Goal: Navigation & Orientation: Find specific page/section

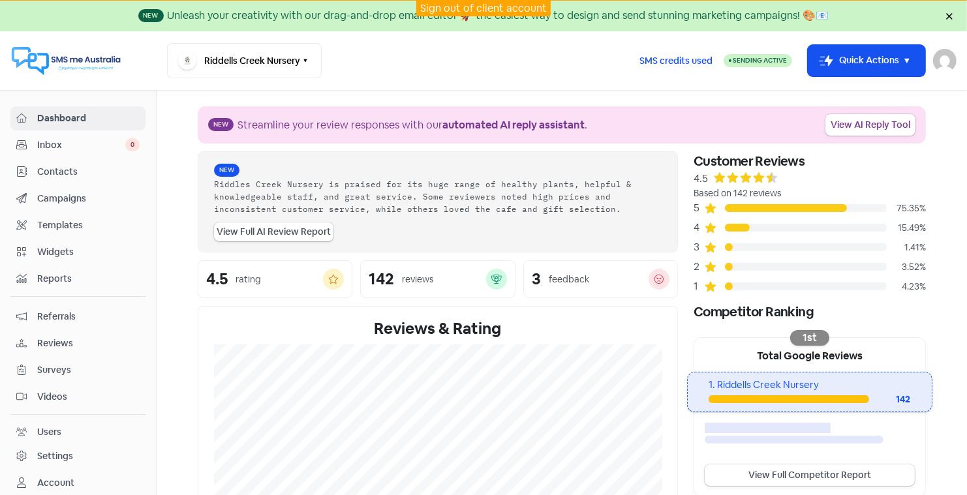
scroll to position [203, 0]
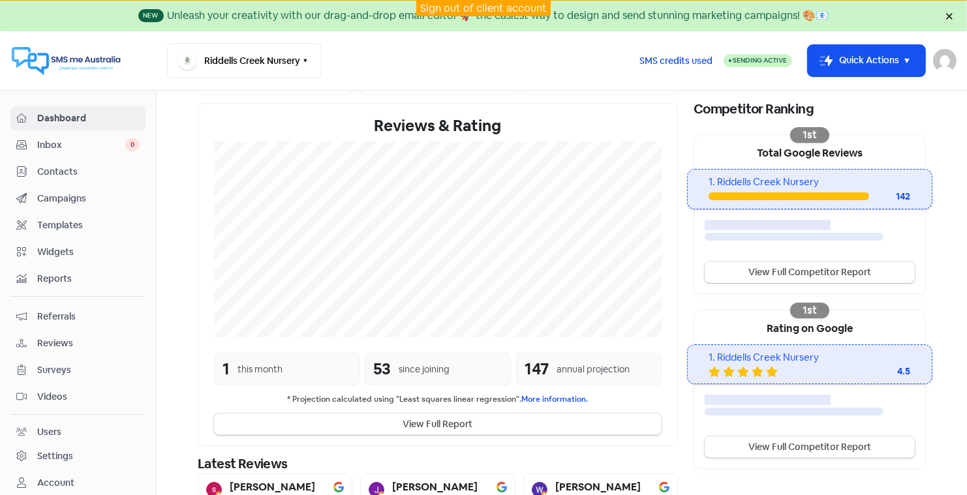
click at [442, 6] on link "Sign out of client account" at bounding box center [483, 8] width 127 height 14
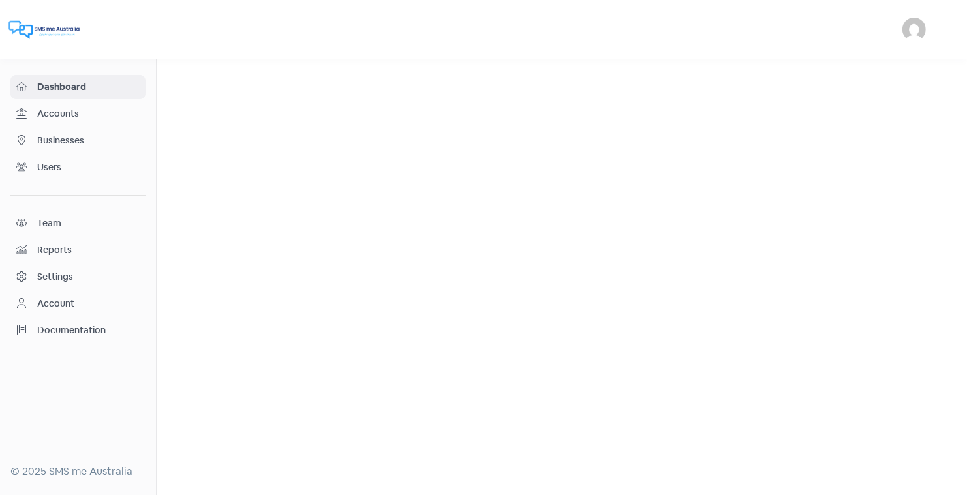
click at [68, 140] on span "Businesses" at bounding box center [88, 141] width 102 height 14
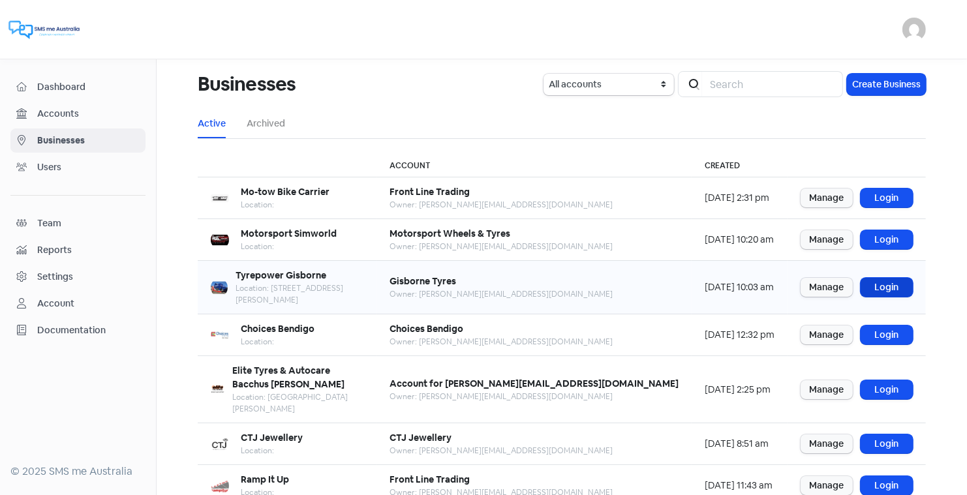
click at [880, 278] on link "Login" at bounding box center [886, 287] width 52 height 19
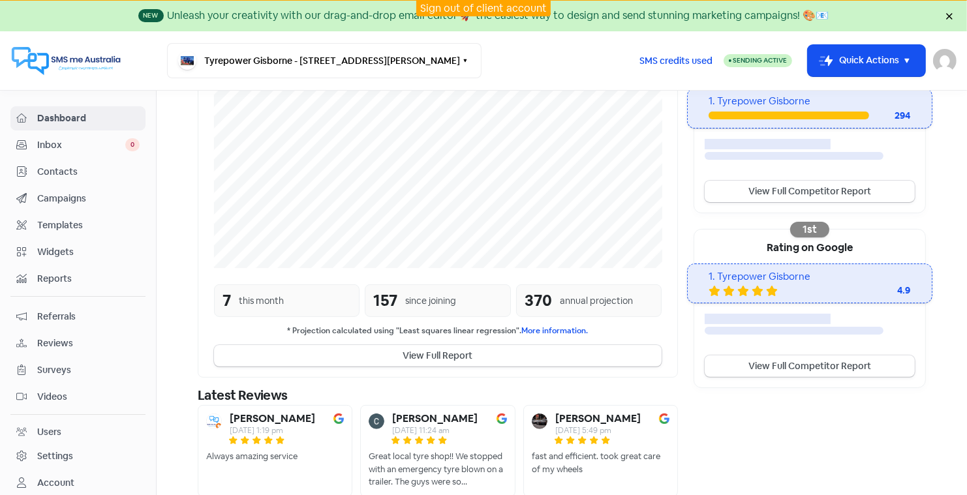
scroll to position [284, 0]
click at [67, 167] on span "Contacts" at bounding box center [88, 172] width 102 height 14
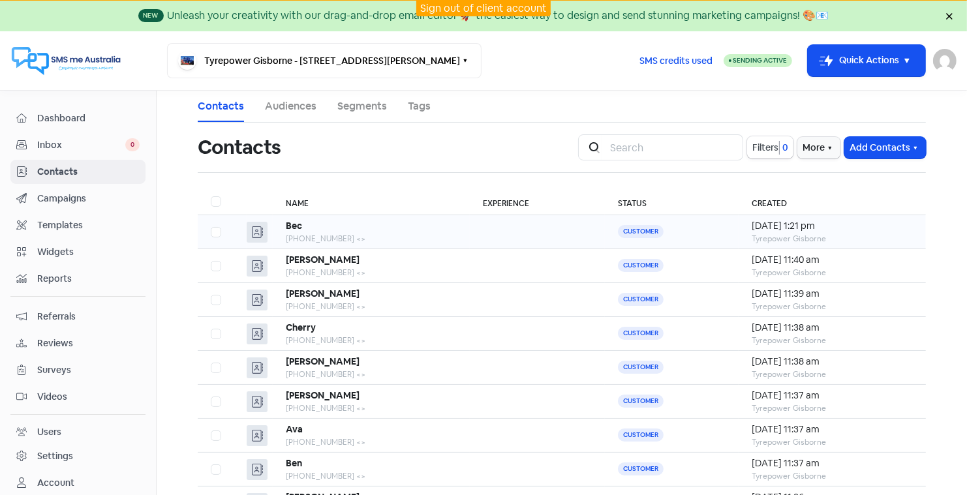
click at [327, 228] on div "Bec" at bounding box center [371, 226] width 171 height 14
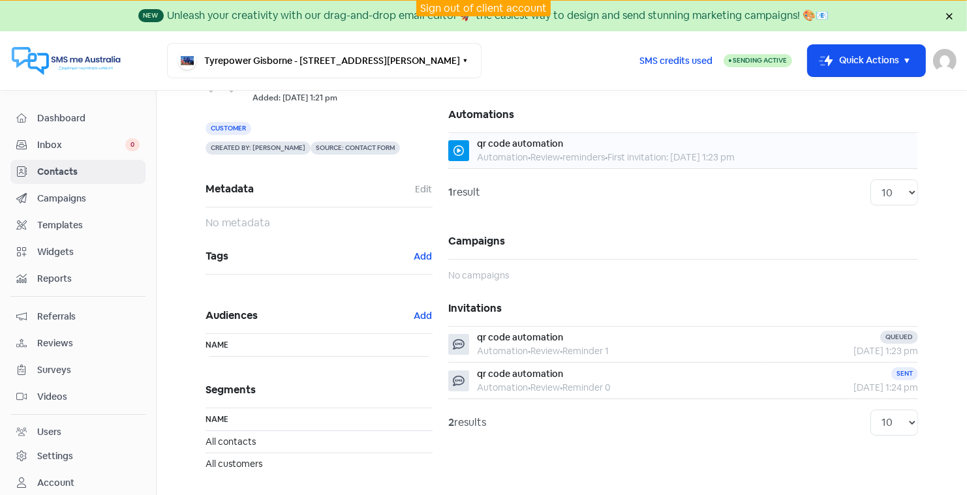
scroll to position [91, 0]
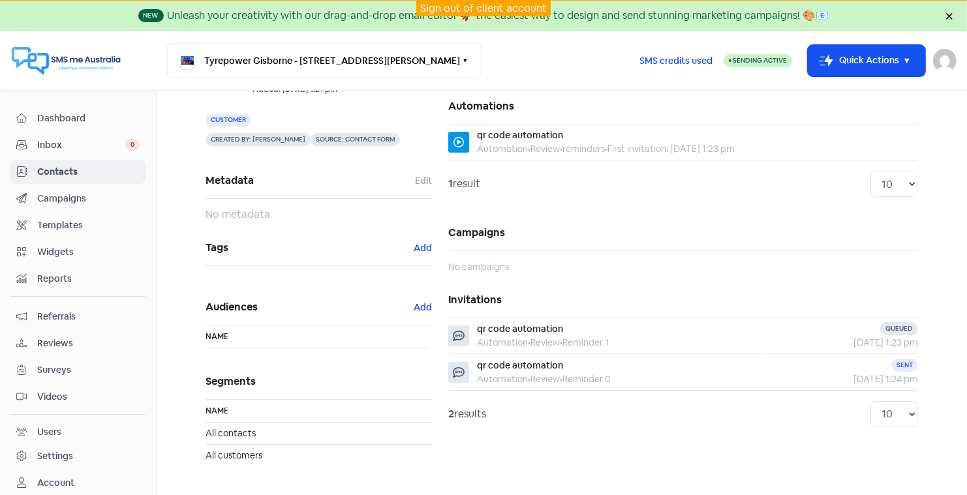
click at [50, 337] on span "Reviews" at bounding box center [88, 344] width 102 height 14
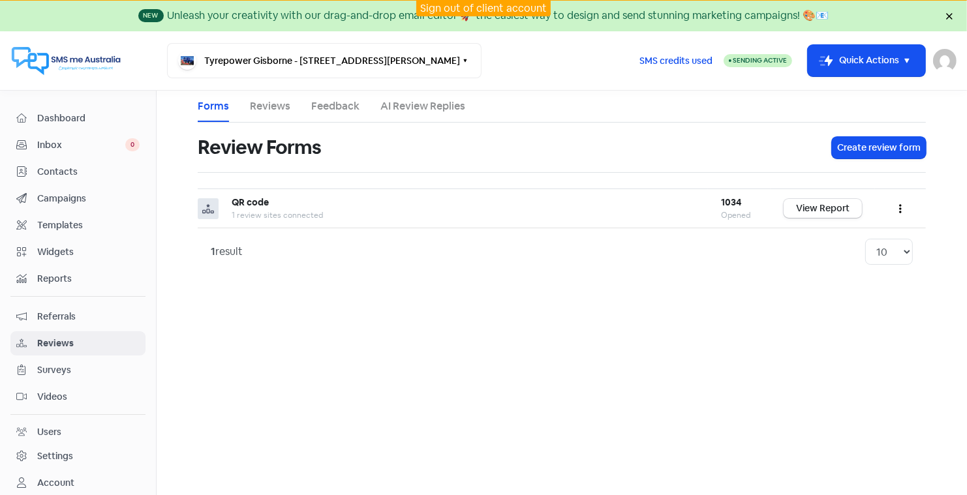
click at [265, 106] on link "Reviews" at bounding box center [270, 106] width 40 height 16
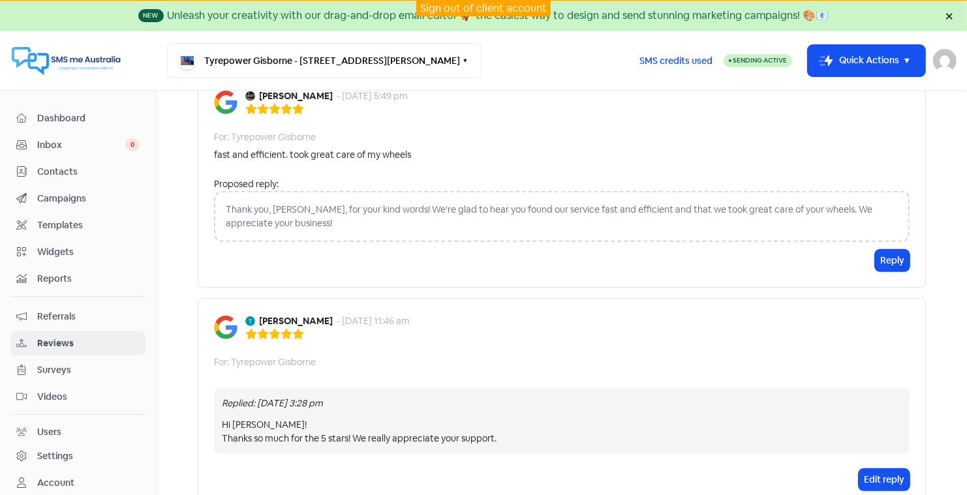
scroll to position [570, 0]
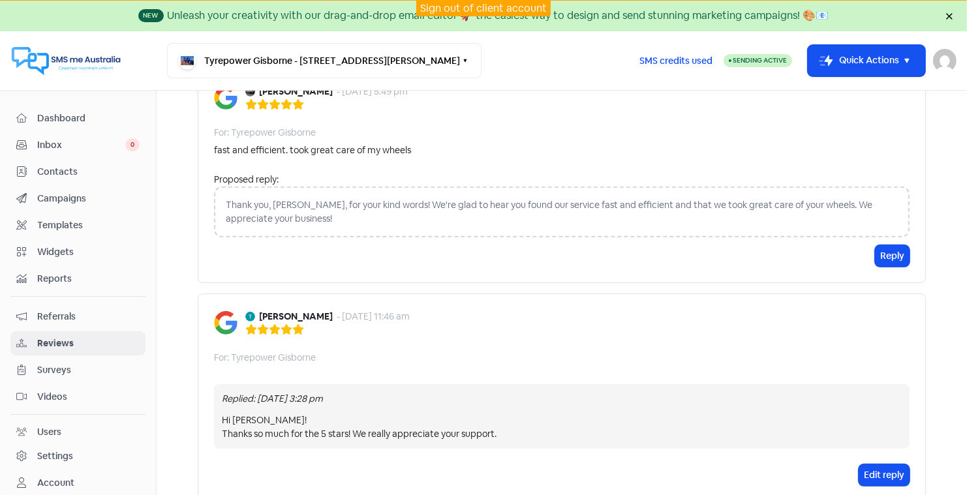
click at [72, 170] on span "Contacts" at bounding box center [88, 172] width 102 height 14
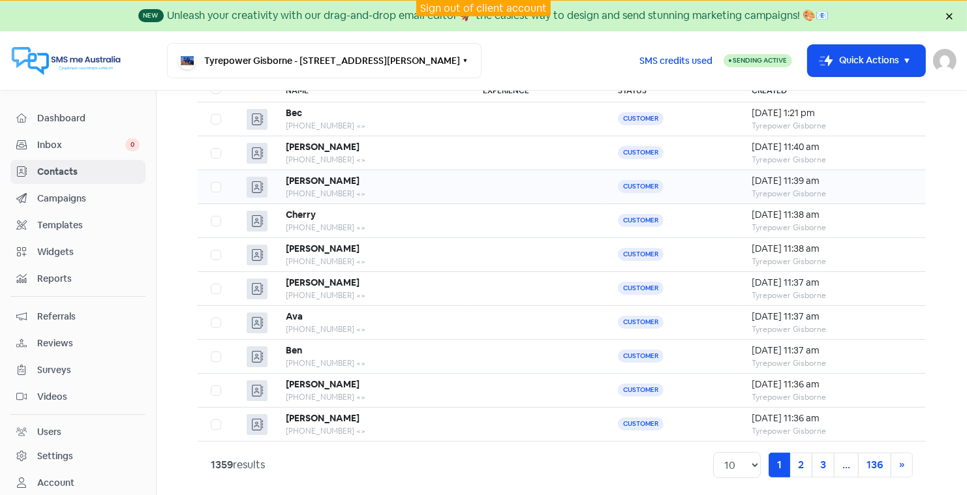
scroll to position [118, 0]
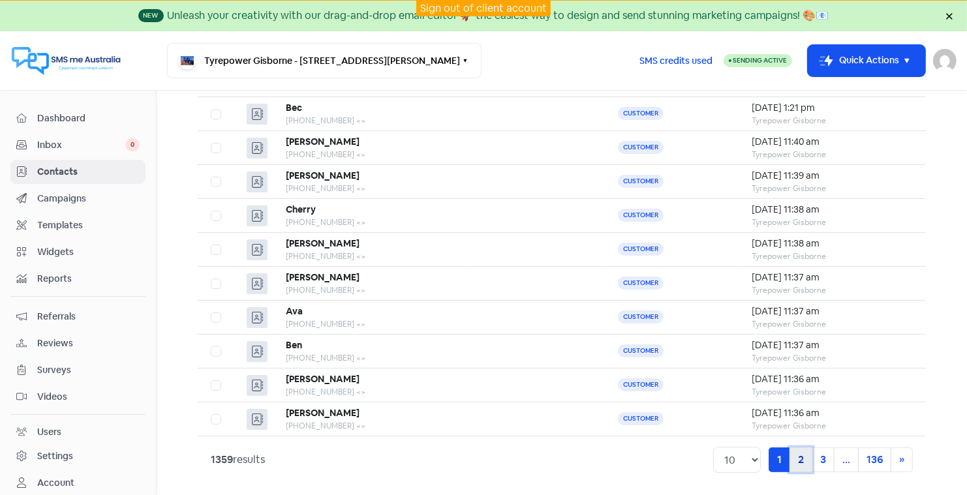
click at [799, 456] on link "2" at bounding box center [800, 459] width 23 height 25
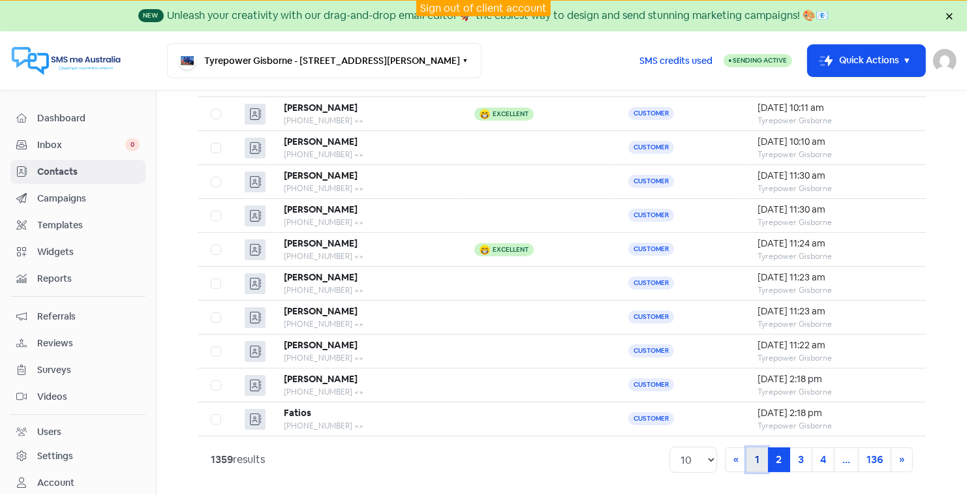
click at [759, 451] on link "1" at bounding box center [757, 459] width 22 height 25
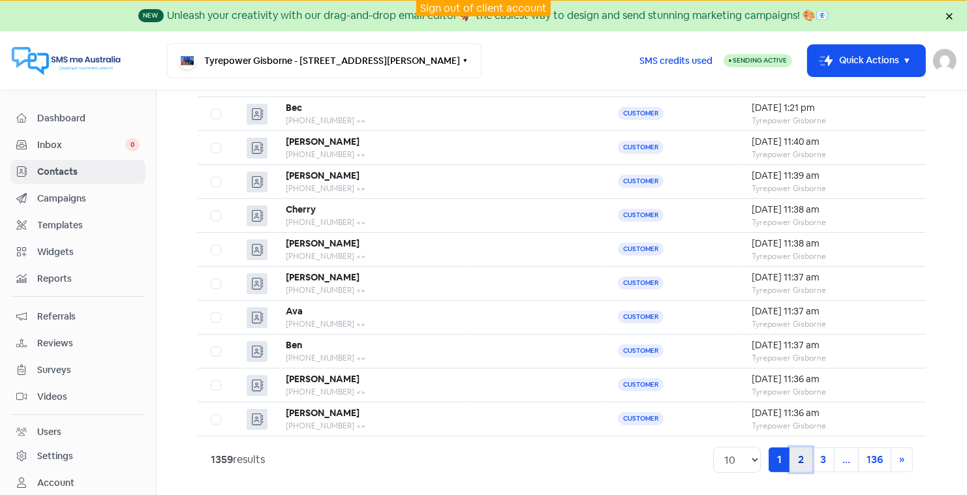
click at [804, 452] on link "2" at bounding box center [800, 459] width 23 height 25
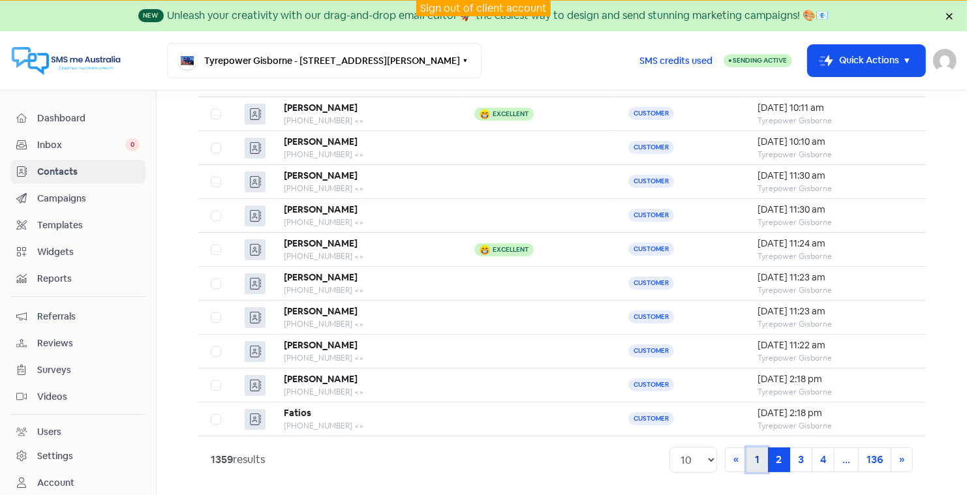
click at [760, 455] on link "1" at bounding box center [757, 459] width 22 height 25
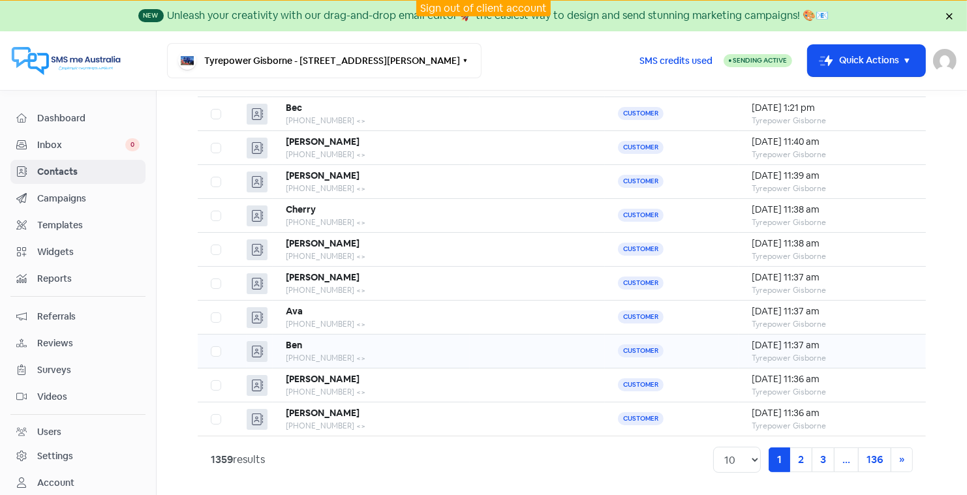
click at [293, 339] on b "Ben" at bounding box center [294, 345] width 16 height 12
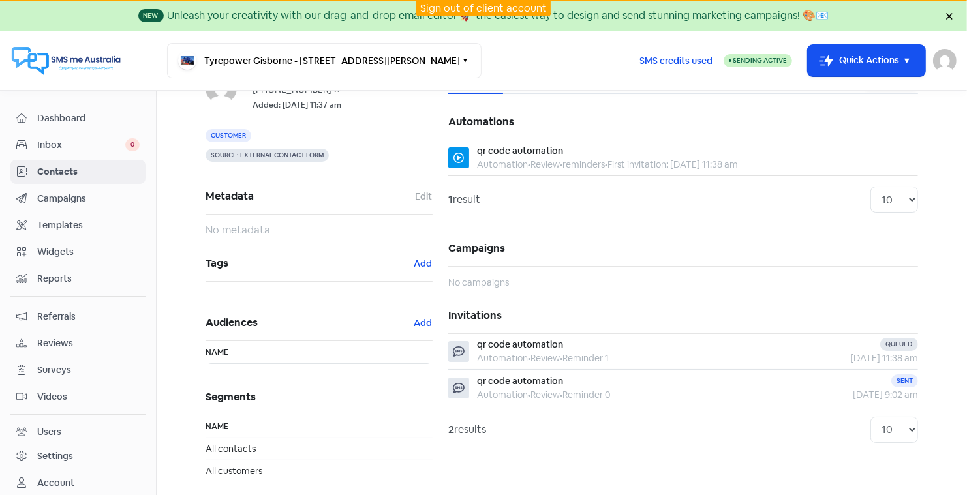
scroll to position [79, 0]
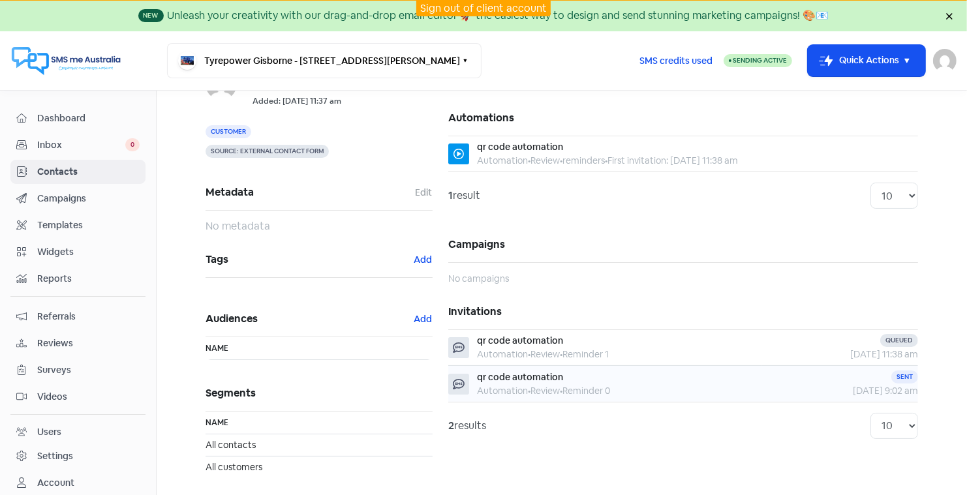
click at [511, 373] on span "qr code automation" at bounding box center [520, 377] width 86 height 12
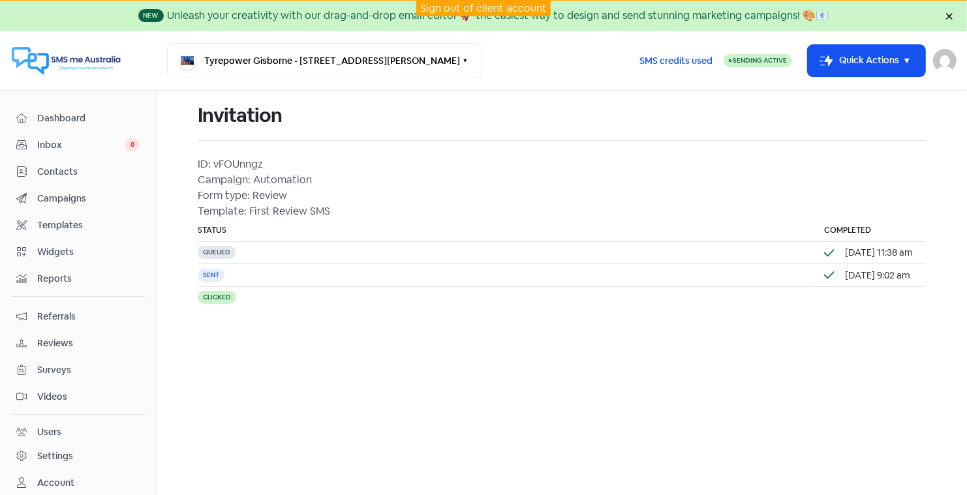
click at [59, 168] on span "Contacts" at bounding box center [88, 172] width 102 height 14
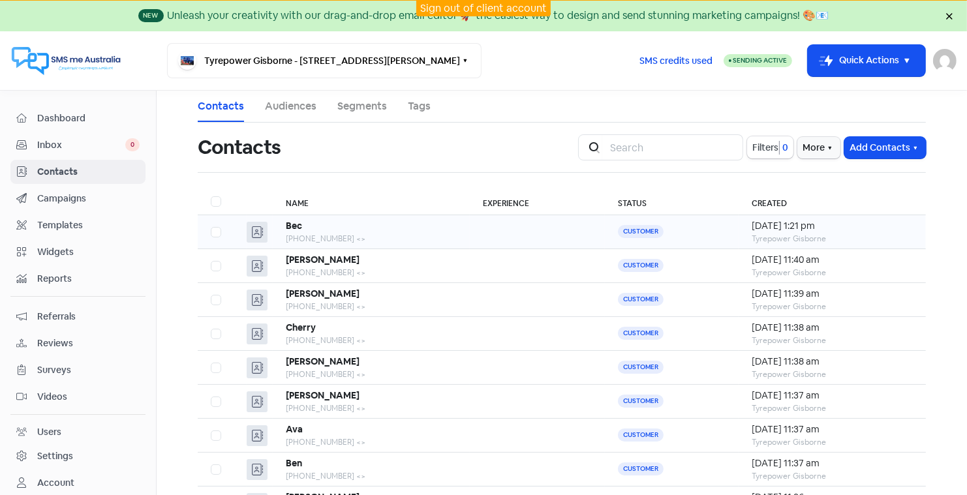
click at [294, 220] on b "Bec" at bounding box center [294, 226] width 16 height 12
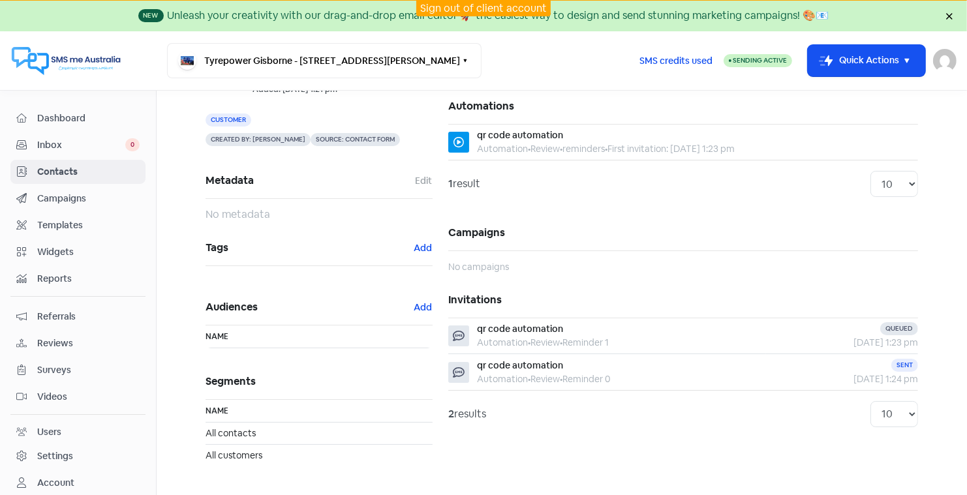
scroll to position [88, 0]
